Goal: Task Accomplishment & Management: Manage account settings

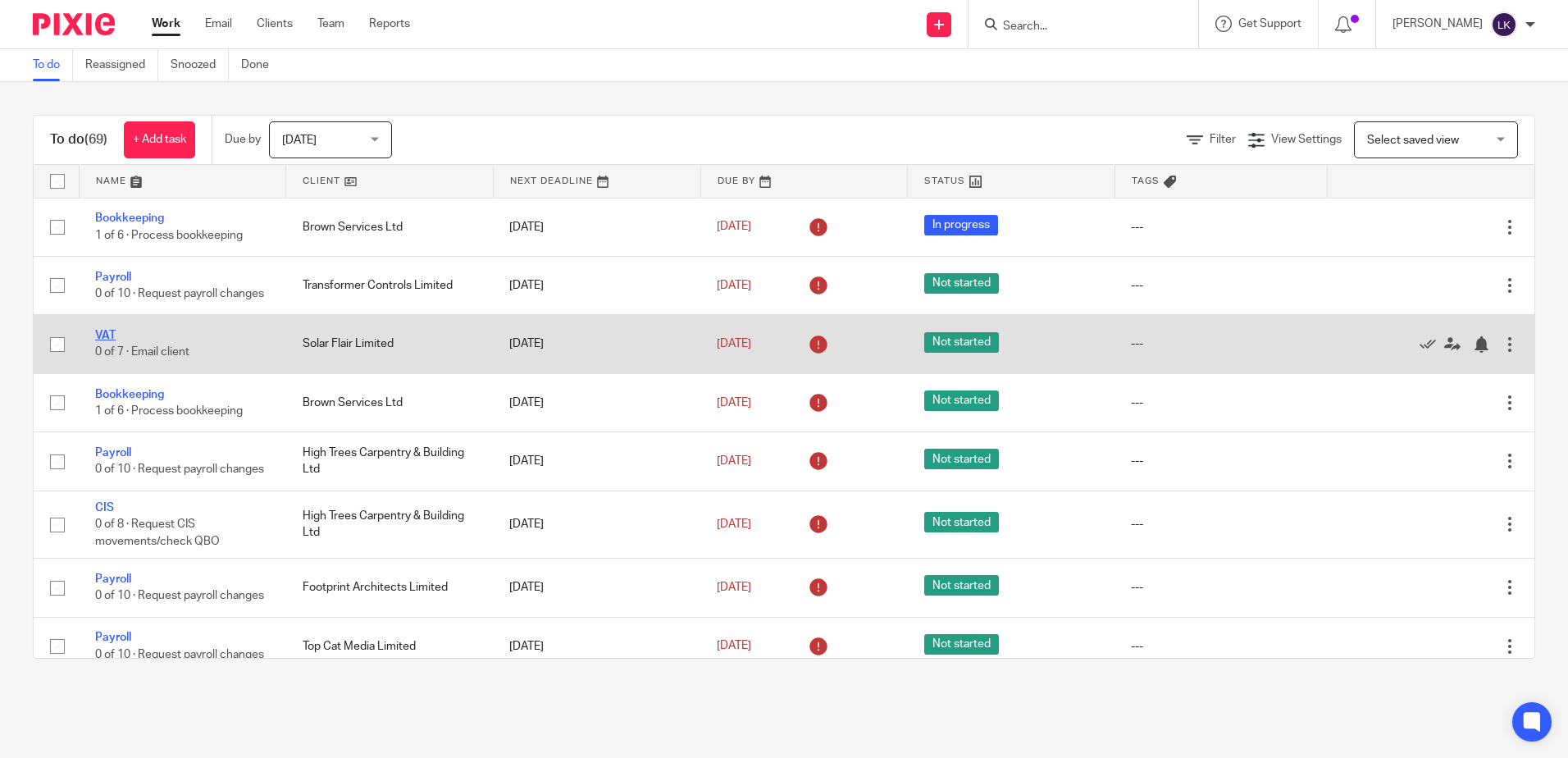
click at [102, 340] on link "VAT" at bounding box center [105, 336] width 21 height 12
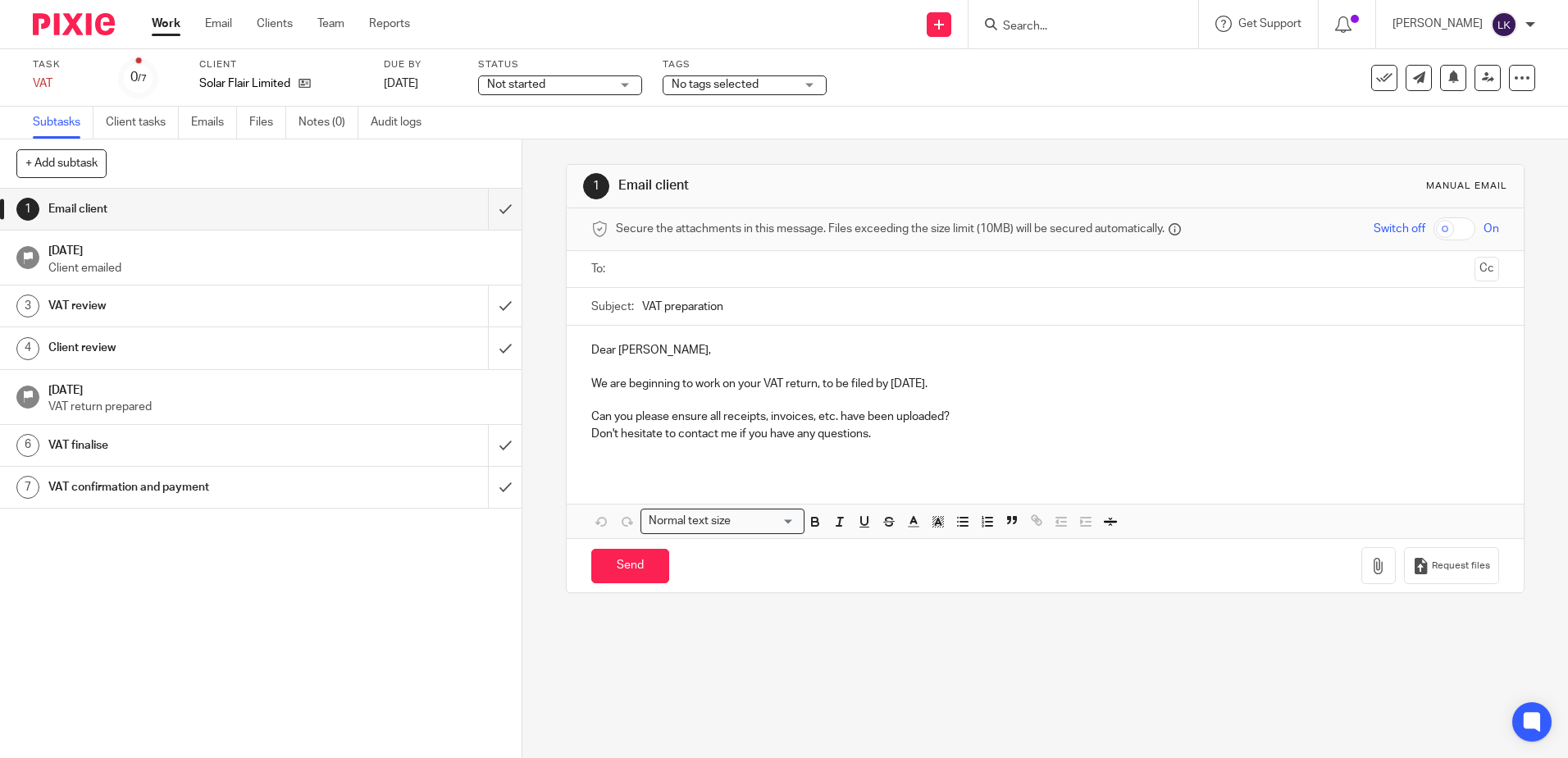
click at [572, 88] on span "Not started" at bounding box center [549, 84] width 123 height 17
click at [728, 82] on span "No tags selected" at bounding box center [715, 84] width 87 height 12
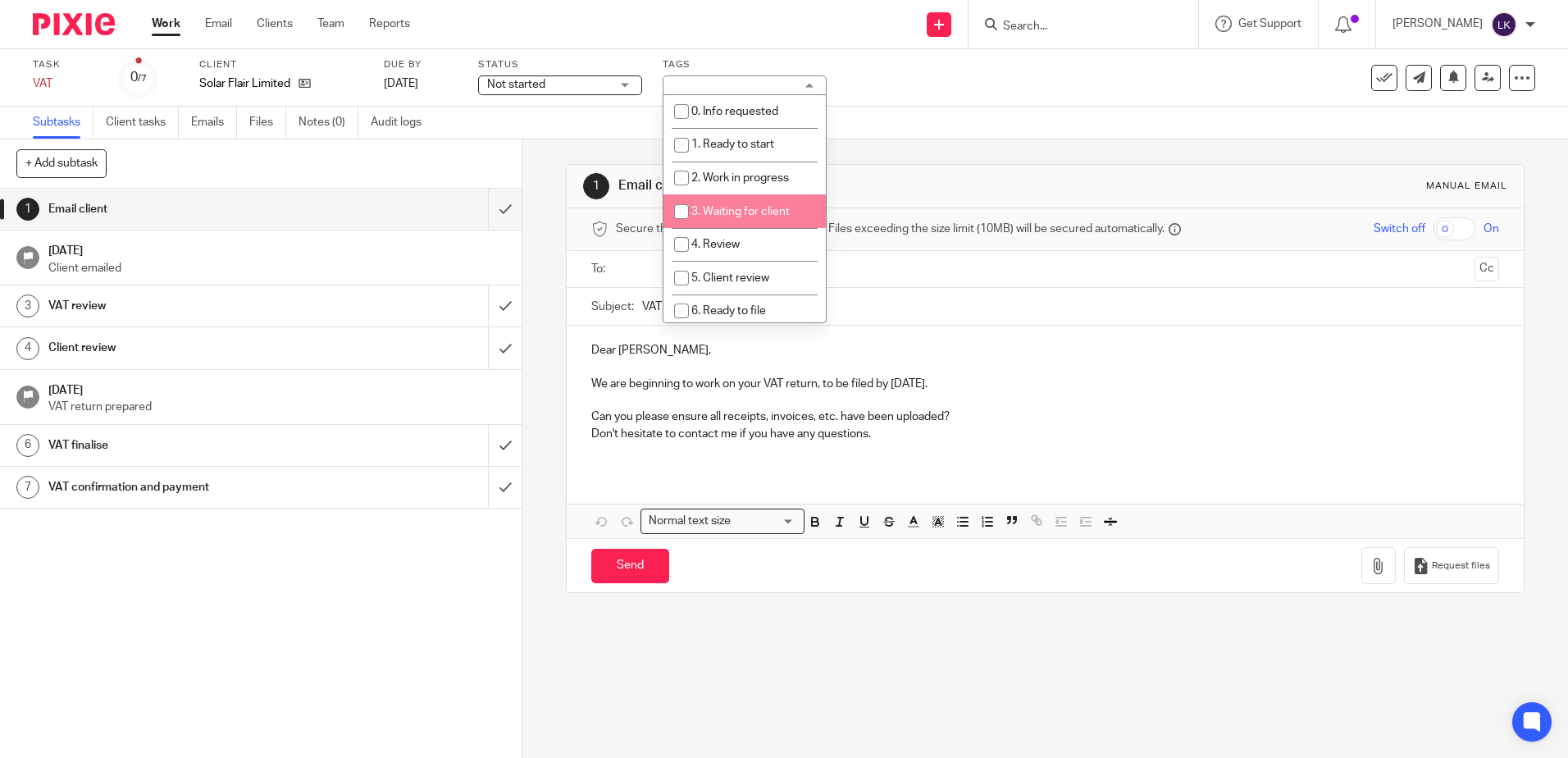
click at [683, 211] on input "checkbox" at bounding box center [680, 211] width 31 height 31
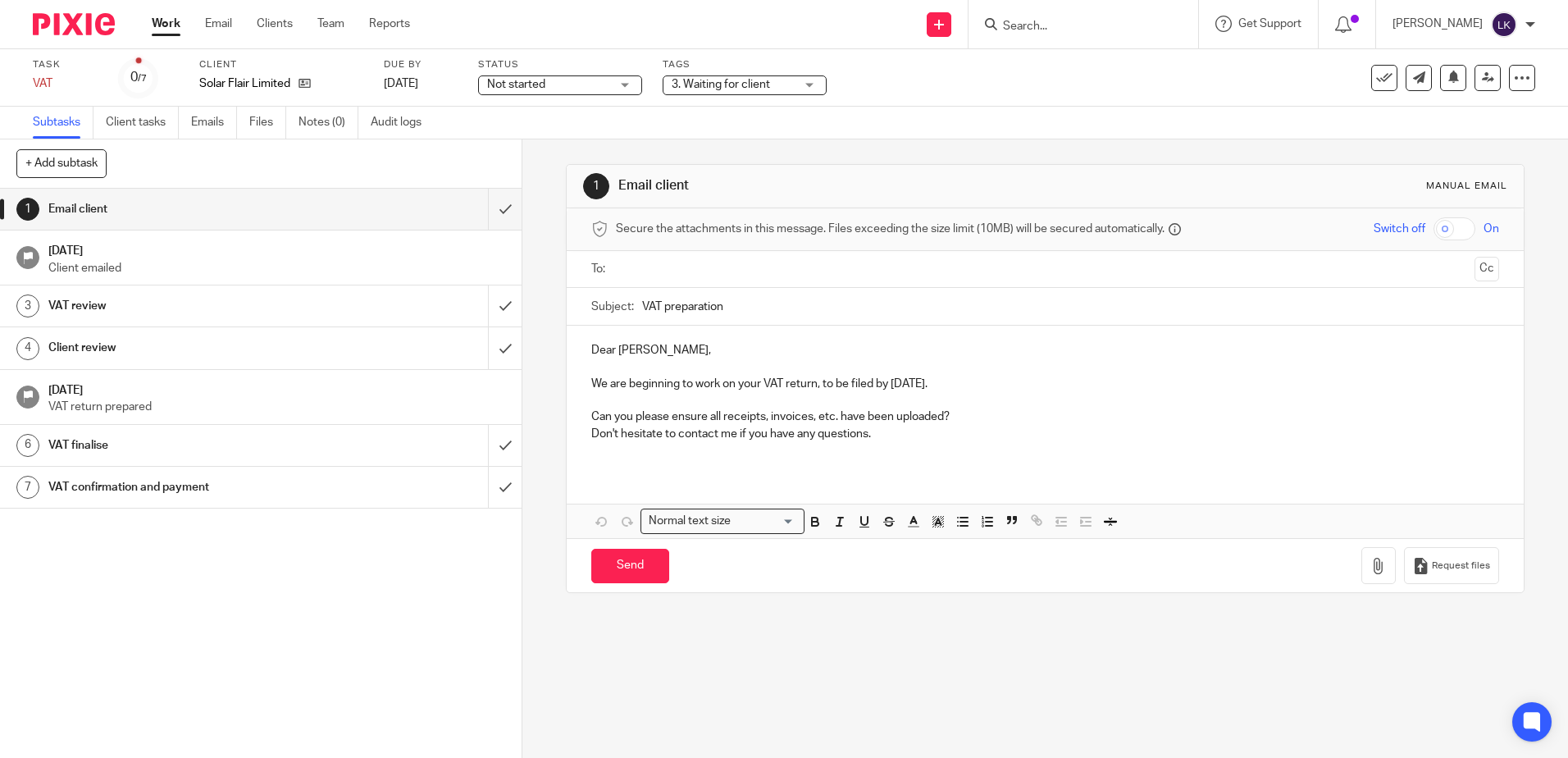
click at [671, 17] on div "Send new email Create task Add client Request signature Get Support Contact via…" at bounding box center [1001, 24] width 1133 height 49
click at [712, 84] on span "3. Waiting for client" at bounding box center [720, 84] width 98 height 12
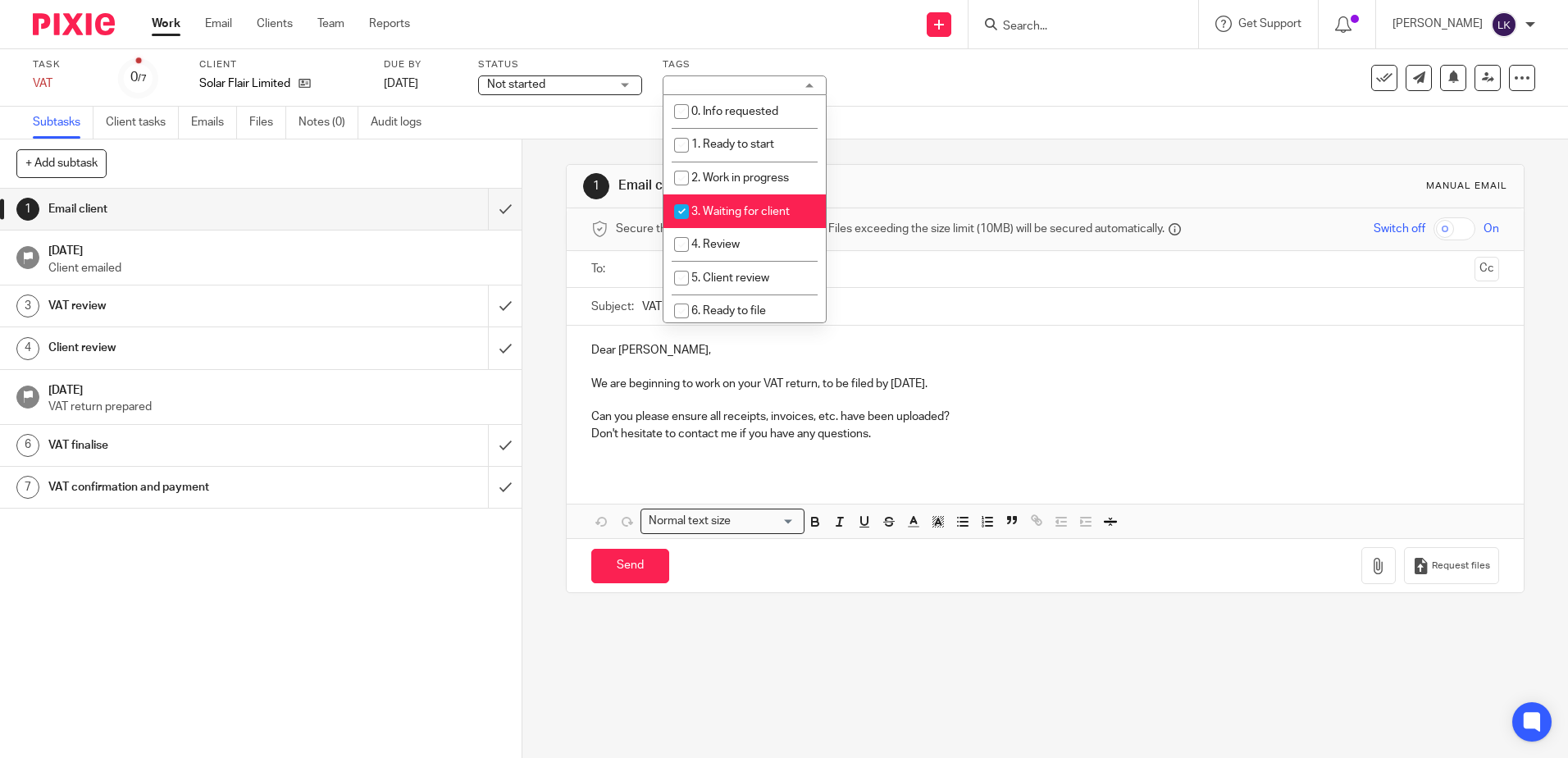
click at [679, 206] on input "checkbox" at bounding box center [680, 211] width 31 height 31
checkbox input "false"
click at [679, 180] on input "checkbox" at bounding box center [680, 177] width 31 height 31
checkbox input "true"
click at [687, 213] on input "checkbox" at bounding box center [680, 211] width 31 height 31
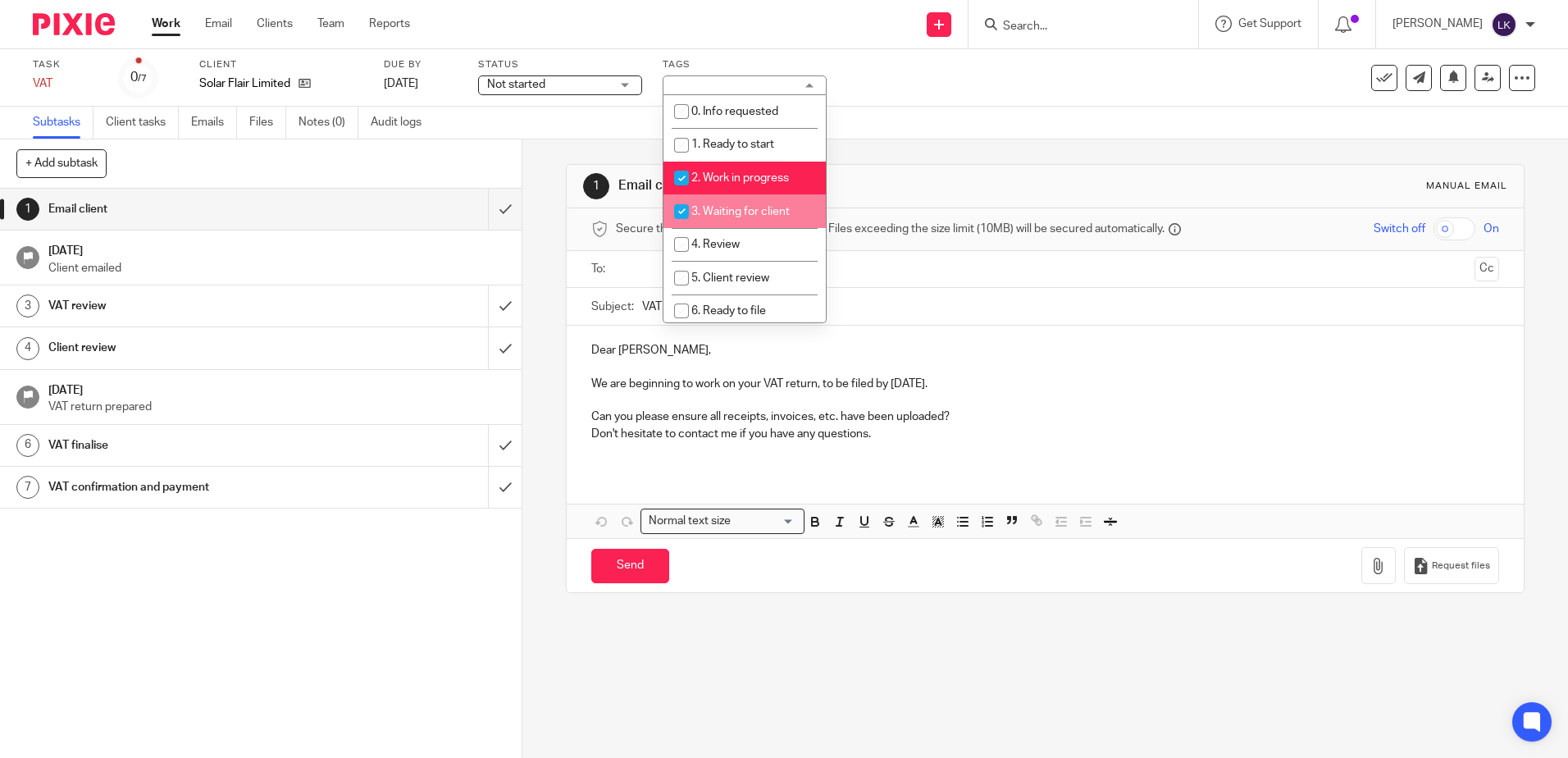
checkbox input "true"
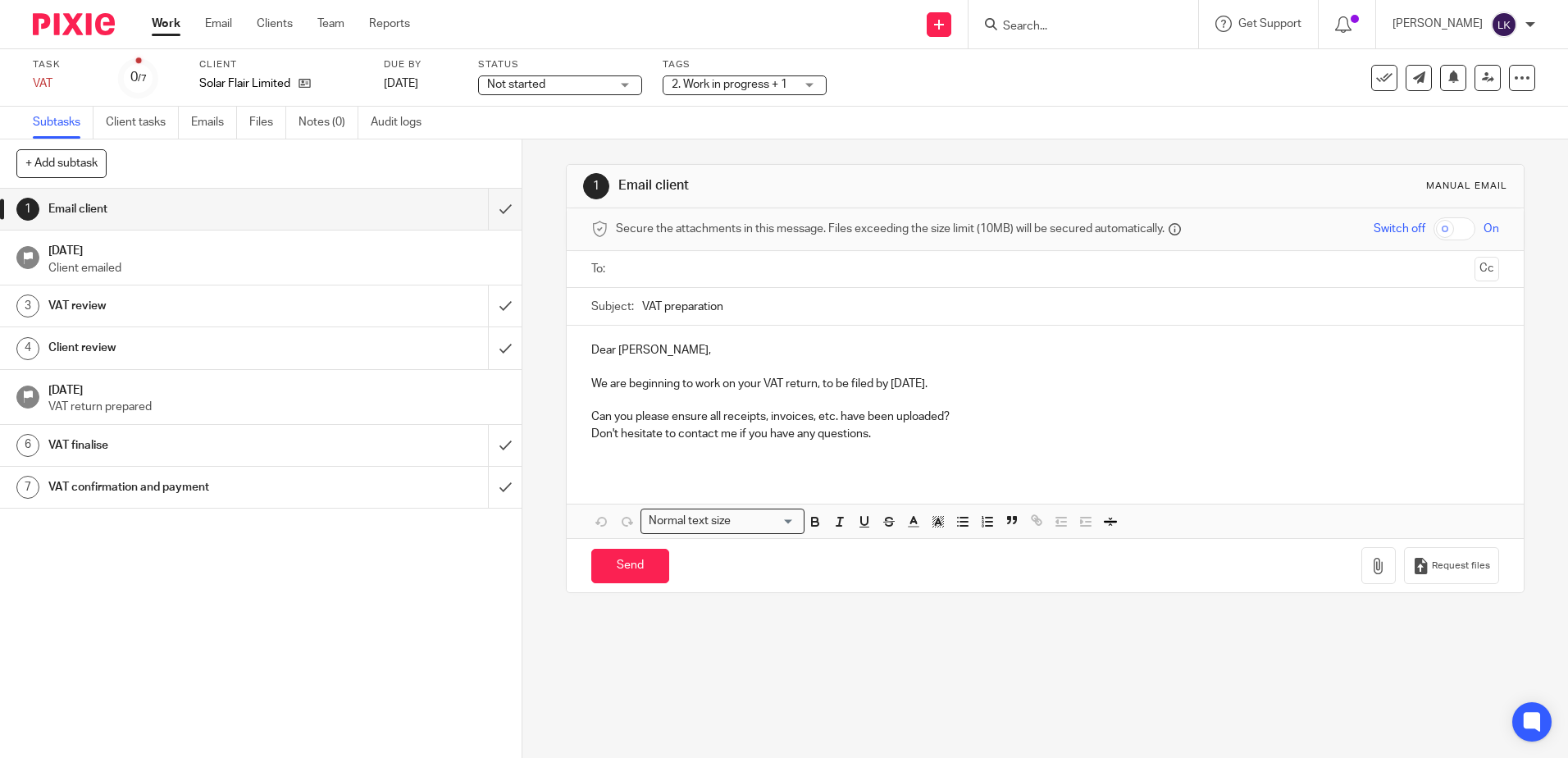
click at [716, 23] on div "Send new email Create task Add client Request signature Get Support Contact via…" at bounding box center [1001, 24] width 1133 height 49
click at [157, 26] on link "Work" at bounding box center [165, 24] width 29 height 17
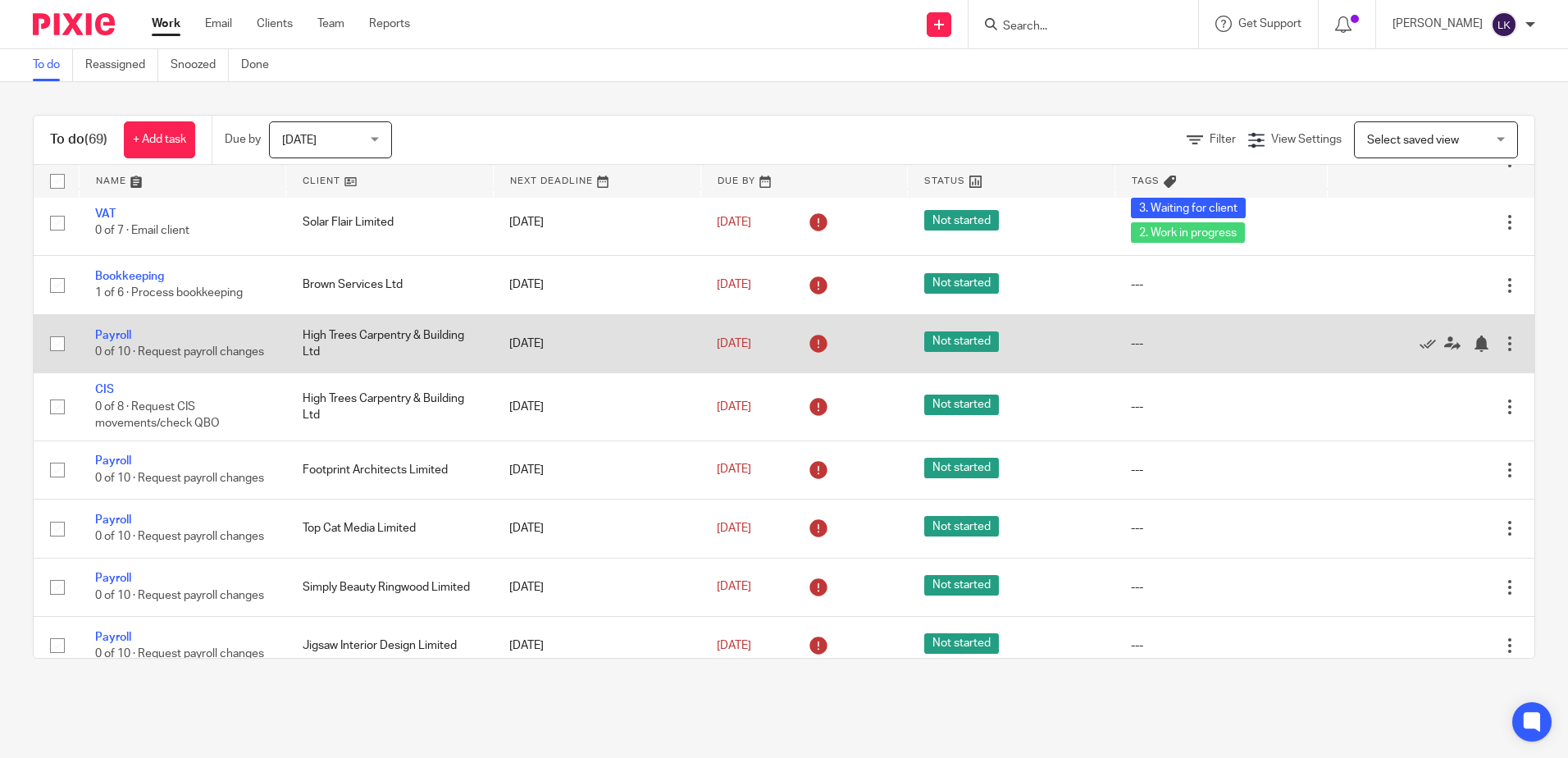
scroll to position [164, 0]
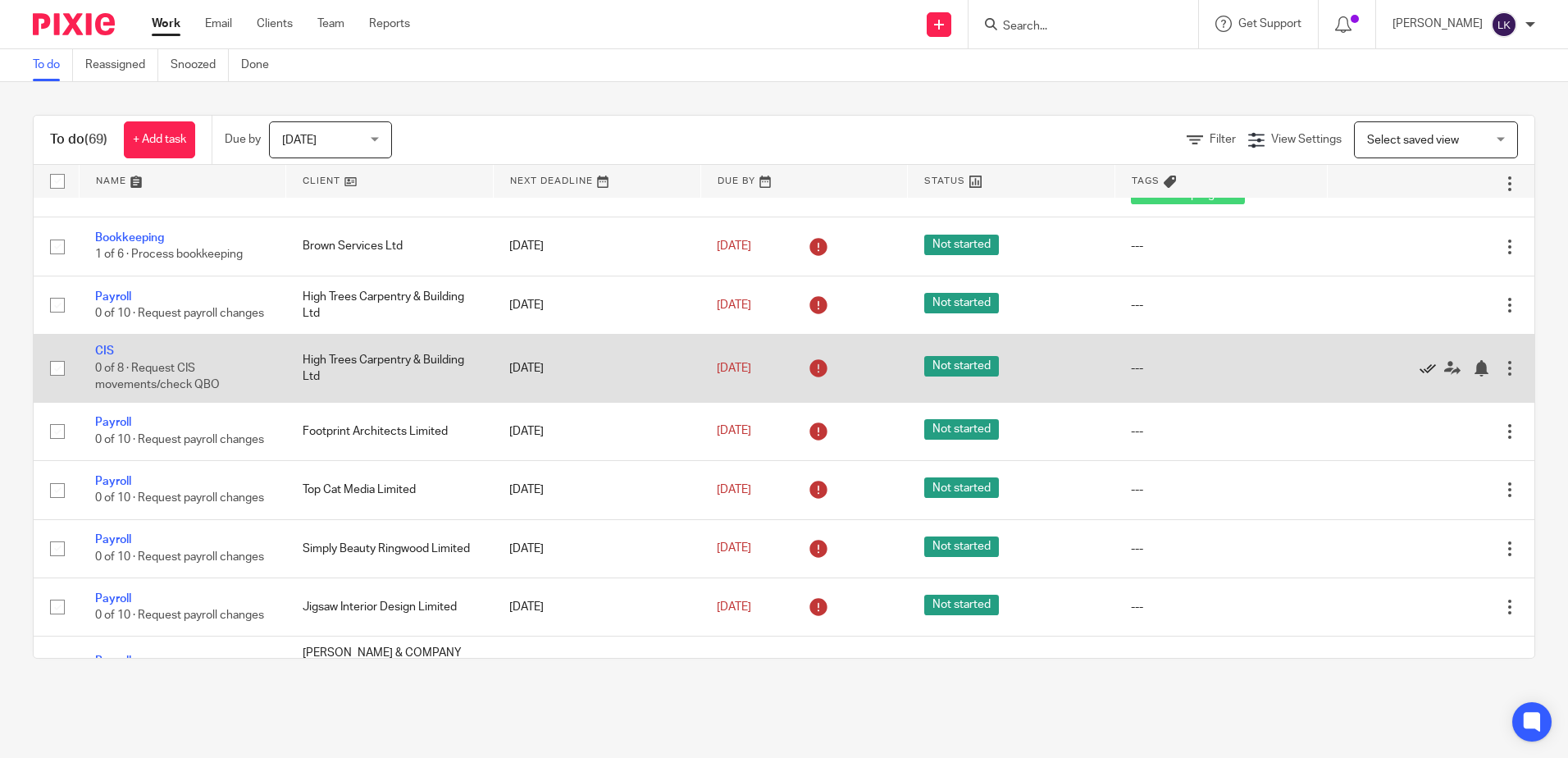
click at [1419, 377] on icon at bounding box center [1427, 368] width 17 height 17
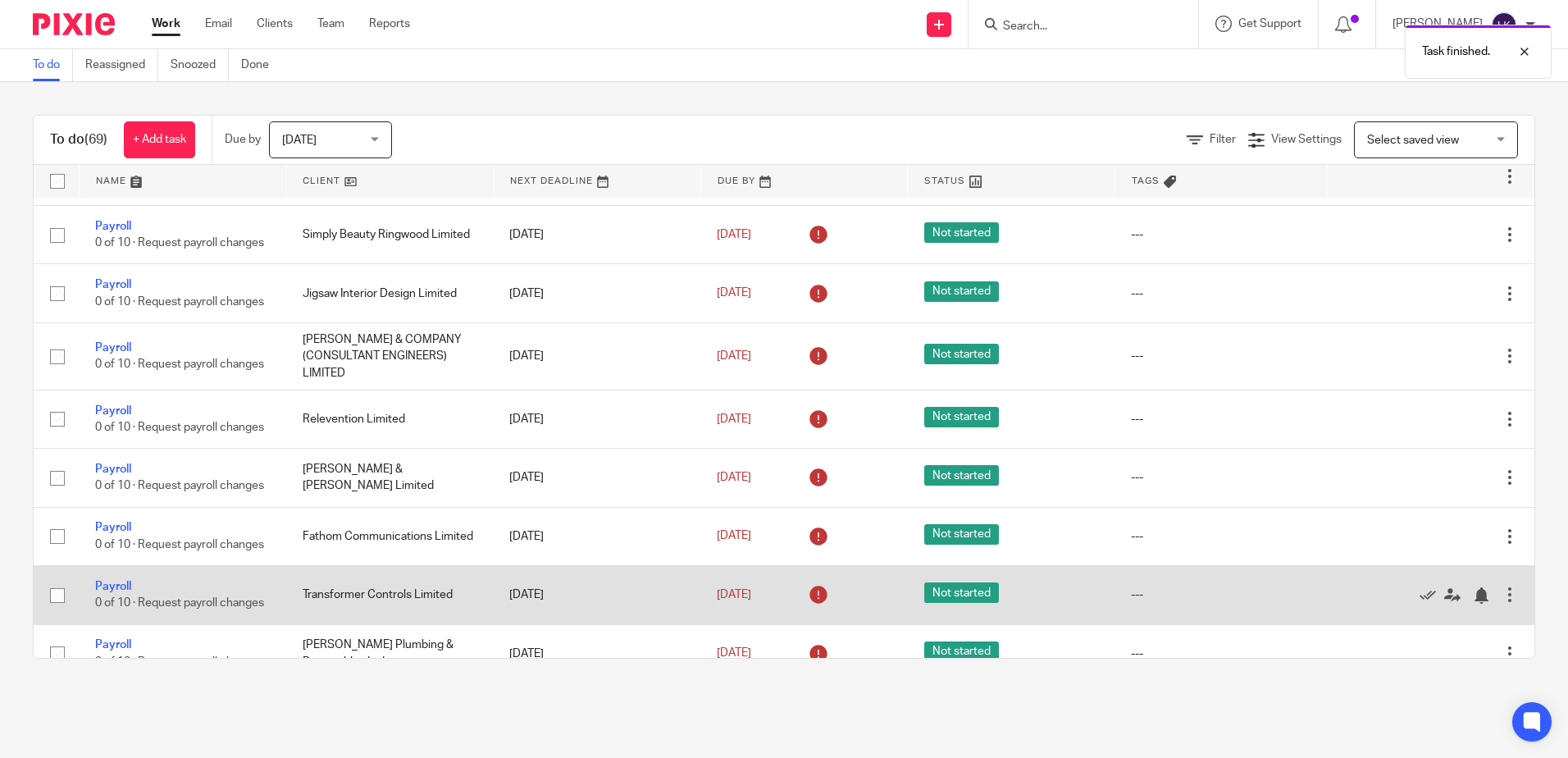
scroll to position [656, 0]
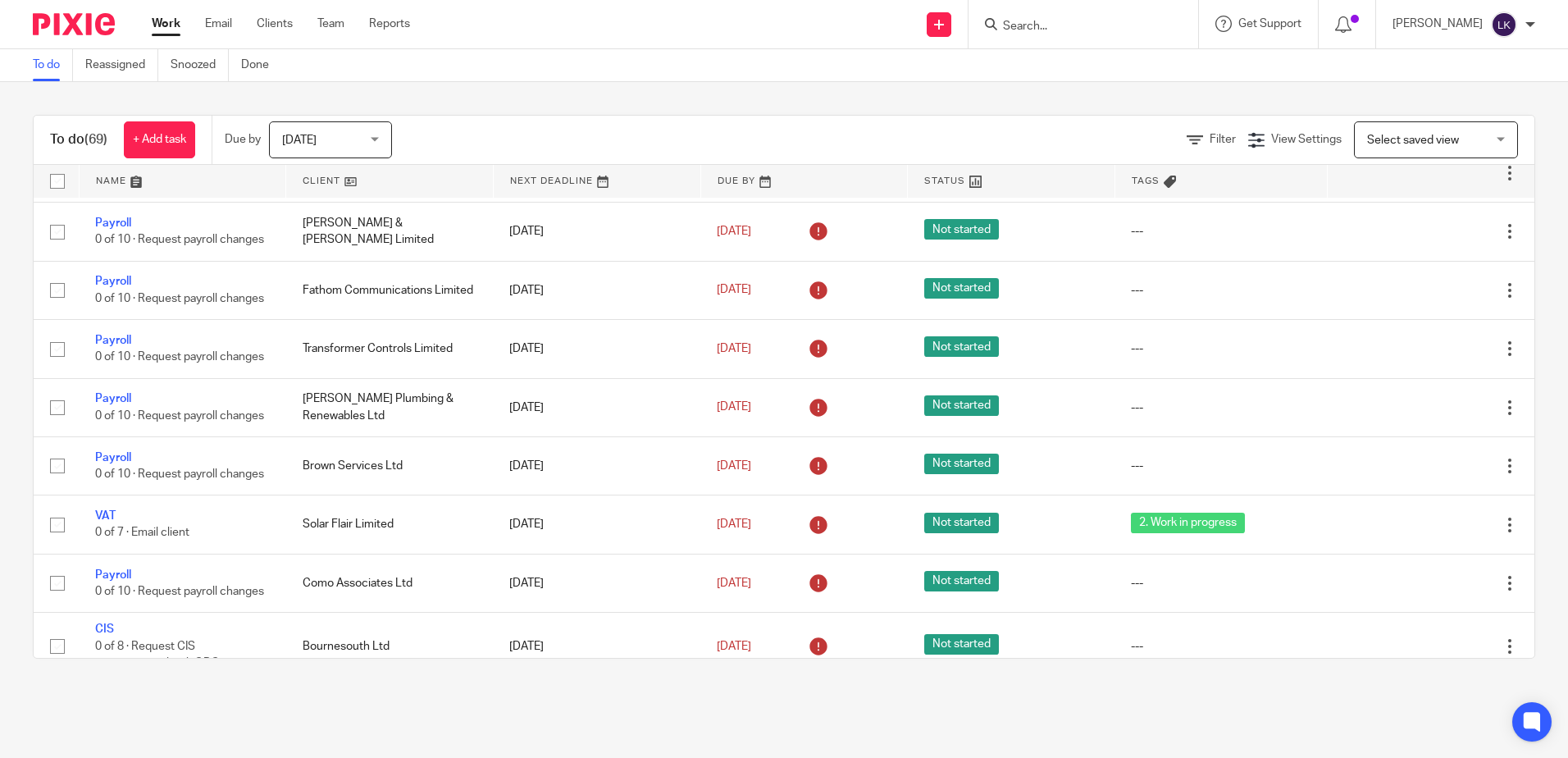
click at [173, 19] on link "Work" at bounding box center [165, 24] width 29 height 17
